Goal: Check status

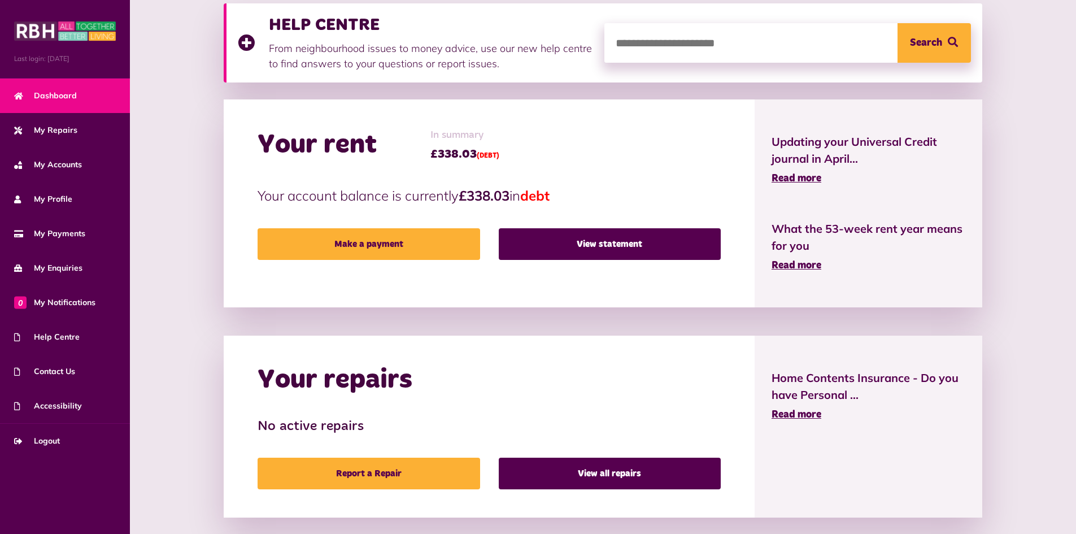
scroll to position [63, 0]
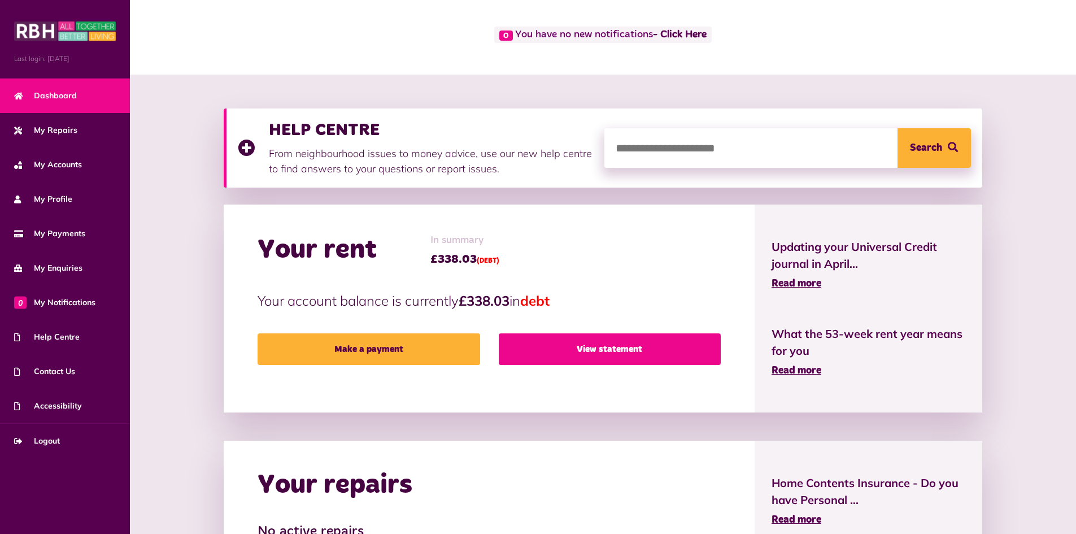
click at [580, 338] on link "View statement" at bounding box center [610, 349] width 222 height 32
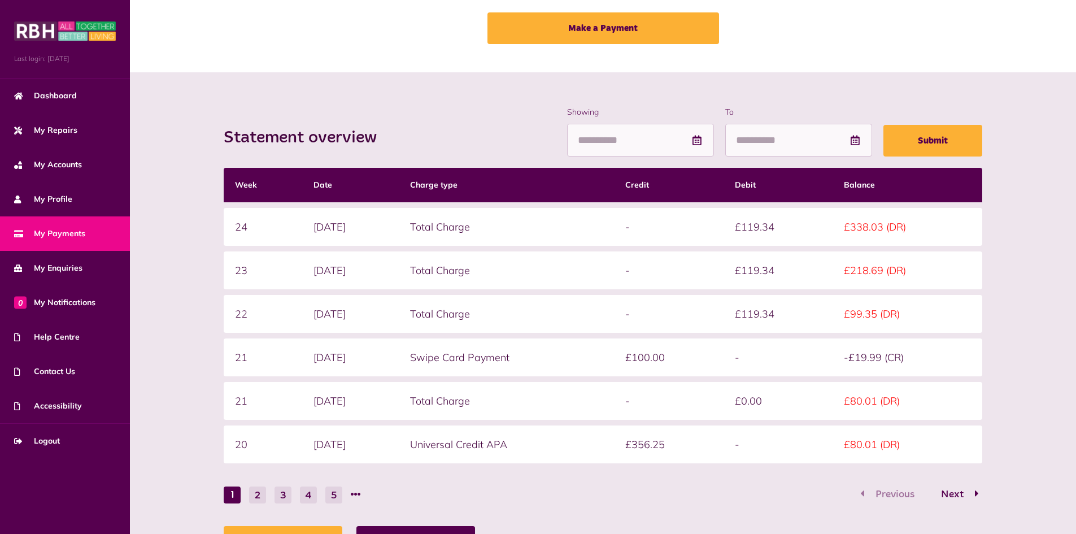
scroll to position [13, 0]
